Goal: Navigation & Orientation: Find specific page/section

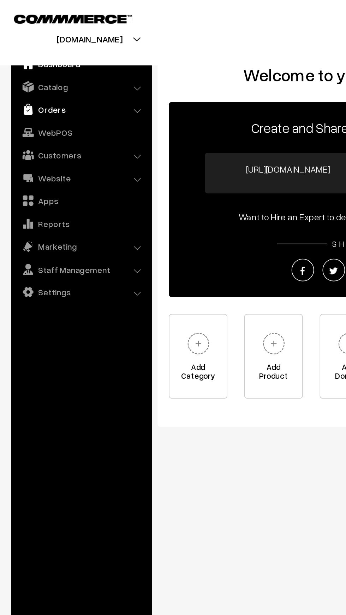
click at [18, 65] on img at bounding box center [17, 68] width 7 height 7
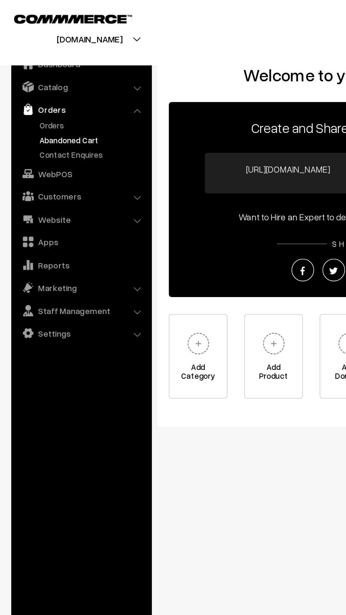
click at [31, 90] on link "Abandoned Cart" at bounding box center [58, 87] width 70 height 7
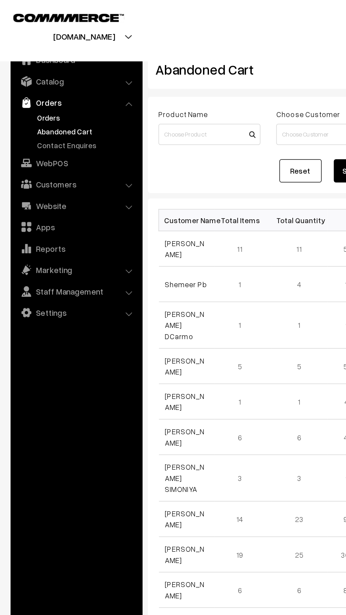
click at [25, 77] on link "Orders" at bounding box center [58, 78] width 70 height 7
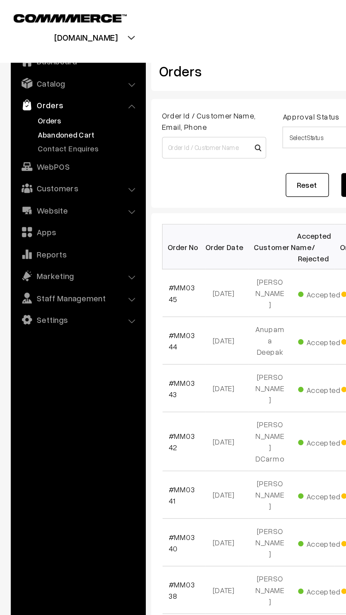
click at [24, 85] on link "Abandoned Cart" at bounding box center [58, 87] width 70 height 7
